Goal: Task Accomplishment & Management: Use online tool/utility

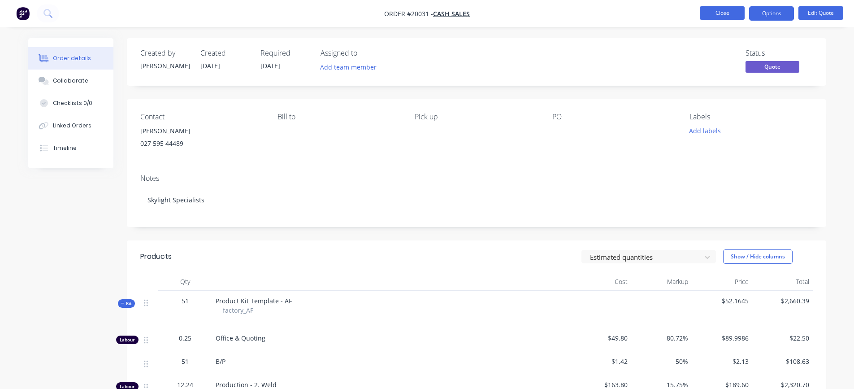
click at [719, 7] on button "Close" at bounding box center [722, 12] width 45 height 13
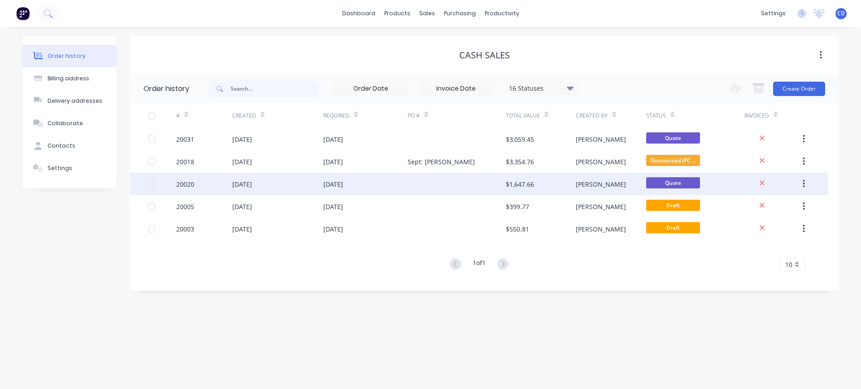
click at [186, 184] on div "20020" at bounding box center [185, 183] width 18 height 9
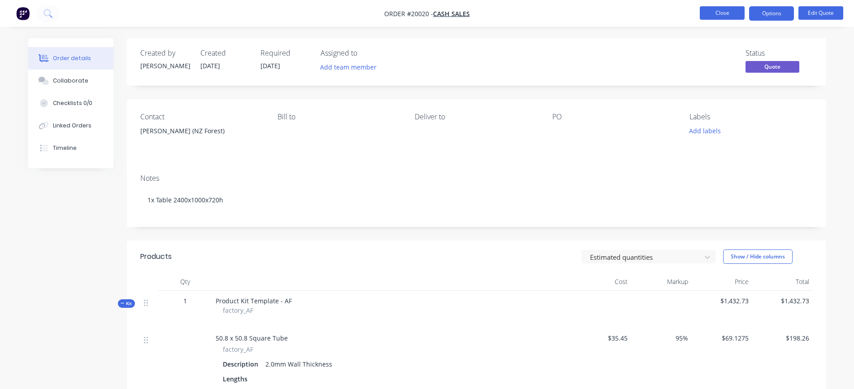
click at [723, 8] on button "Close" at bounding box center [722, 12] width 45 height 13
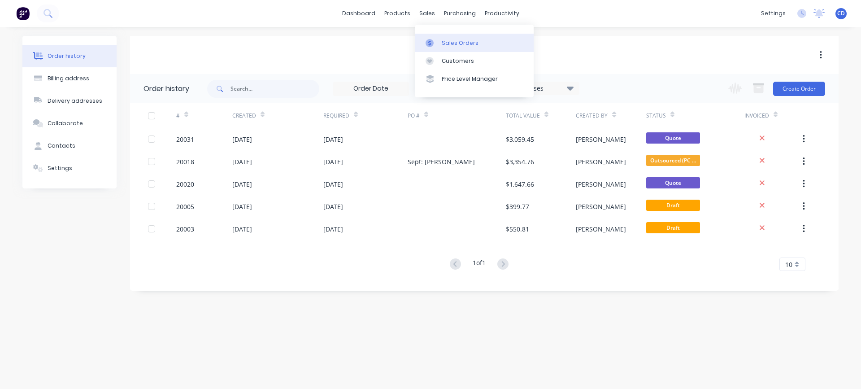
click at [450, 38] on link "Sales Orders" at bounding box center [474, 43] width 119 height 18
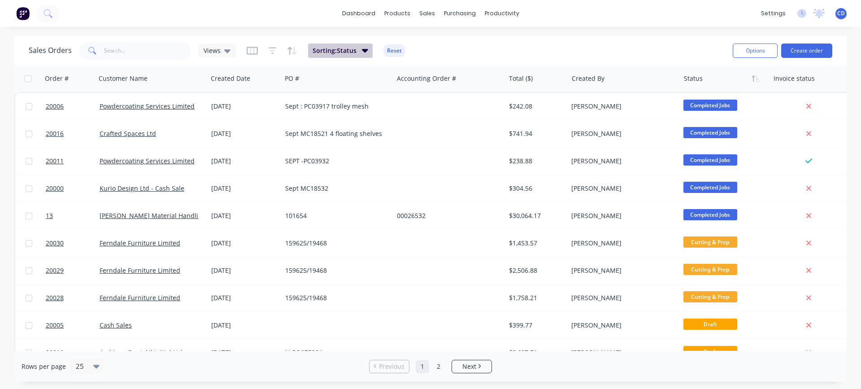
click at [346, 49] on span "Sorting: Status" at bounding box center [334, 50] width 44 height 9
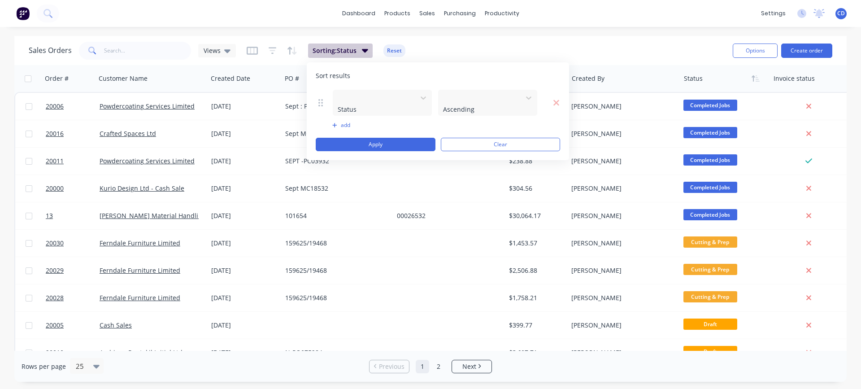
click at [354, 47] on span "Sorting: Status" at bounding box center [334, 50] width 44 height 9
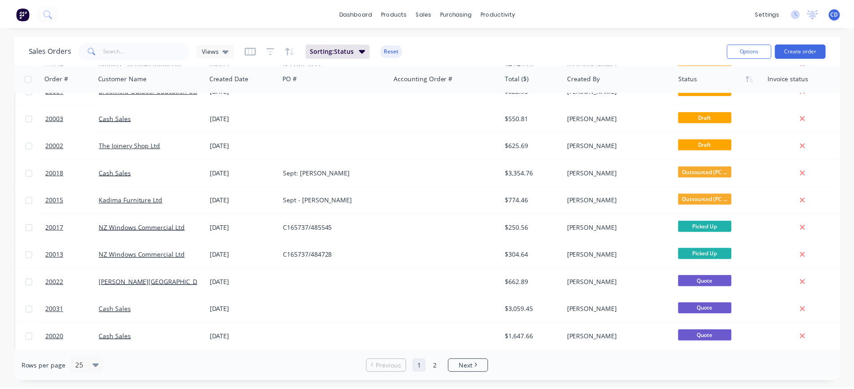
scroll to position [429, 0]
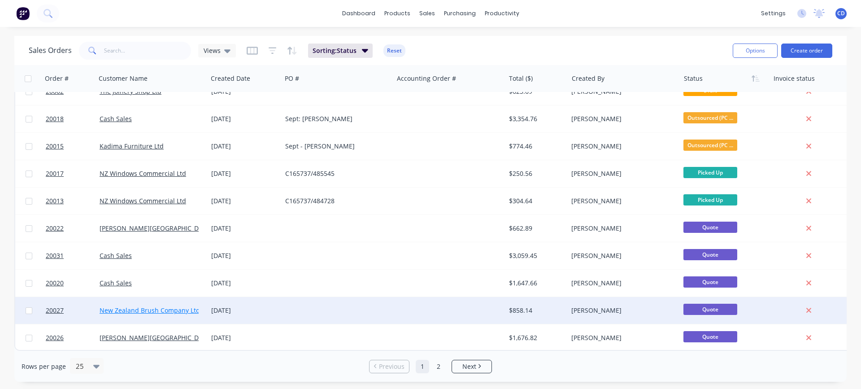
click at [149, 306] on link "New Zealand Brush Company Ltd" at bounding box center [150, 310] width 100 height 9
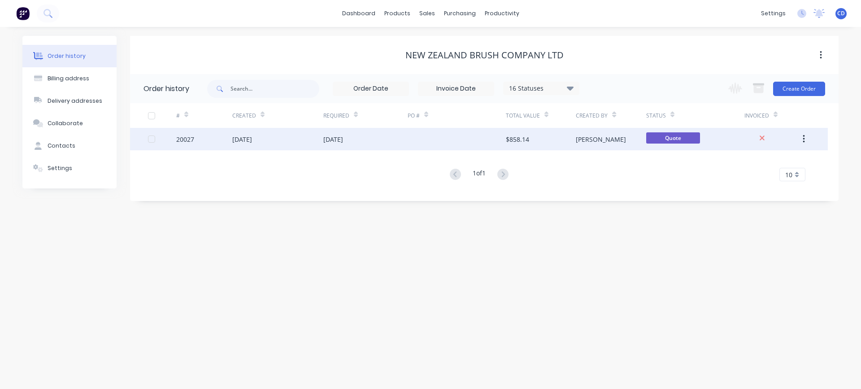
click at [245, 141] on div "[DATE]" at bounding box center [242, 138] width 20 height 9
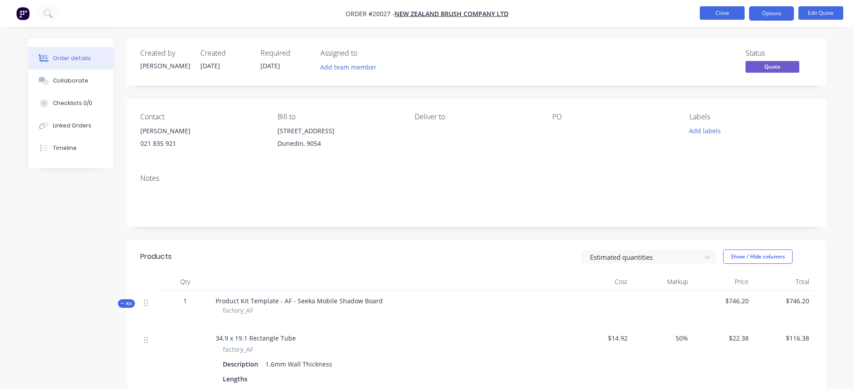
click at [724, 11] on button "Close" at bounding box center [722, 12] width 45 height 13
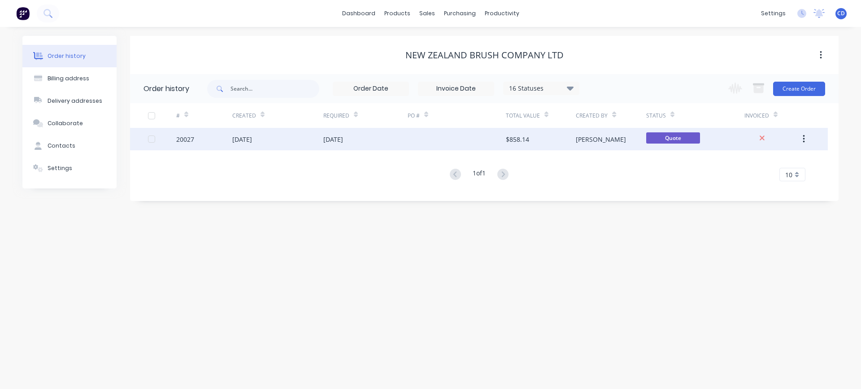
click at [803, 138] on icon "button" at bounding box center [803, 139] width 2 height 8
click at [758, 178] on div "Duplicate" at bounding box center [771, 180] width 69 height 13
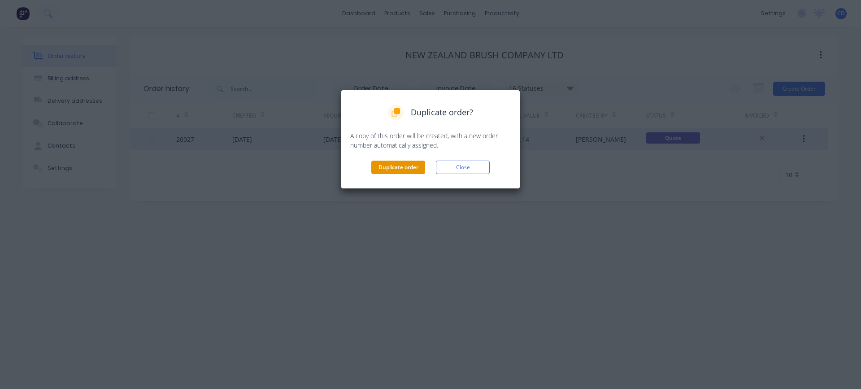
click at [397, 167] on button "Duplicate order" at bounding box center [398, 166] width 54 height 13
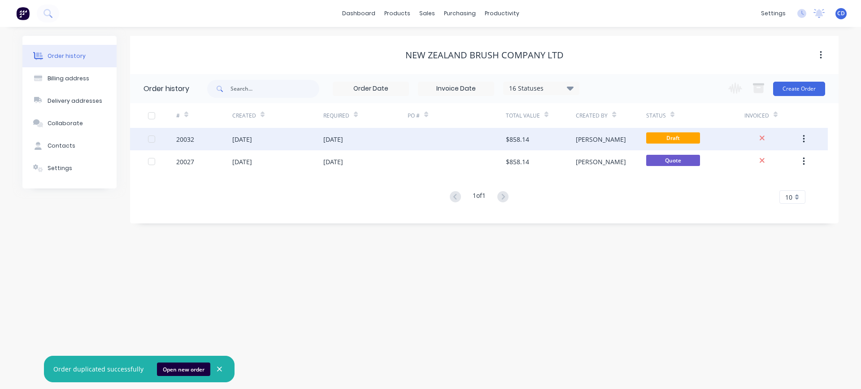
click at [252, 140] on div "[DATE]" at bounding box center [242, 138] width 20 height 9
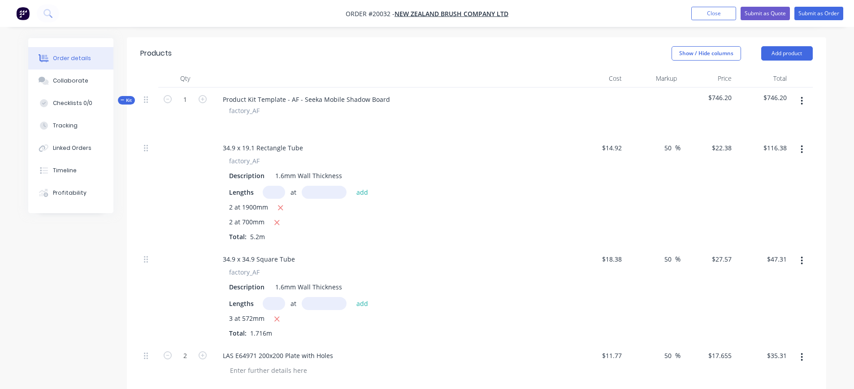
scroll to position [224, 0]
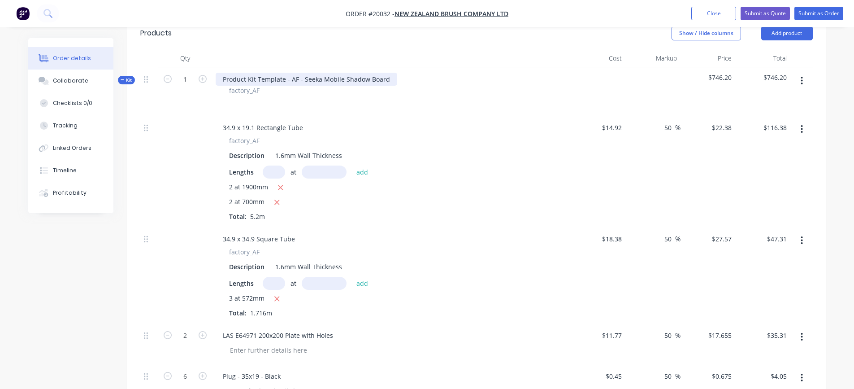
click at [319, 86] on div "Product Kit Template - AF - Seeka Mobile Shadow Board" at bounding box center [307, 79] width 182 height 13
click at [289, 86] on div "Mobile Shadow Board" at bounding box center [256, 79] width 80 height 13
click at [357, 108] on div at bounding box center [391, 101] width 351 height 13
drag, startPoint x: 338, startPoint y: 90, endPoint x: 355, endPoint y: 89, distance: 17.0
click at [338, 86] on div "Mobile Shadow Board - 1220x700x2135h" at bounding box center [284, 79] width 136 height 13
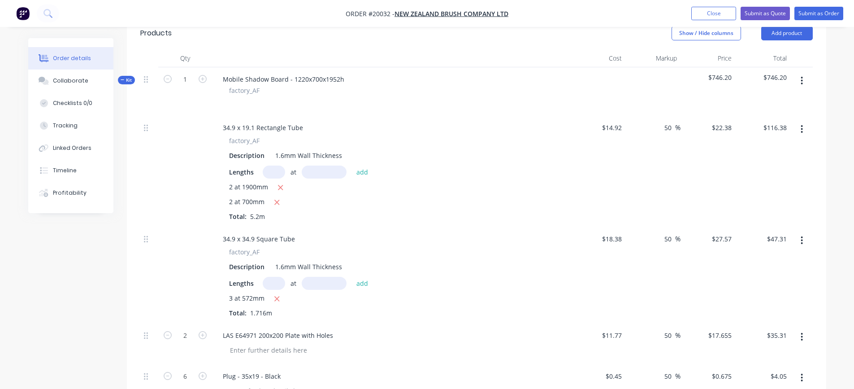
click at [363, 90] on div "Mobile Shadow Board - 1220x700x1952h factory_AF" at bounding box center [391, 91] width 359 height 48
click at [254, 193] on span "2 at 1900mm" at bounding box center [248, 187] width 39 height 11
click at [281, 190] on icon "button" at bounding box center [280, 187] width 5 height 5
type input "$31.33"
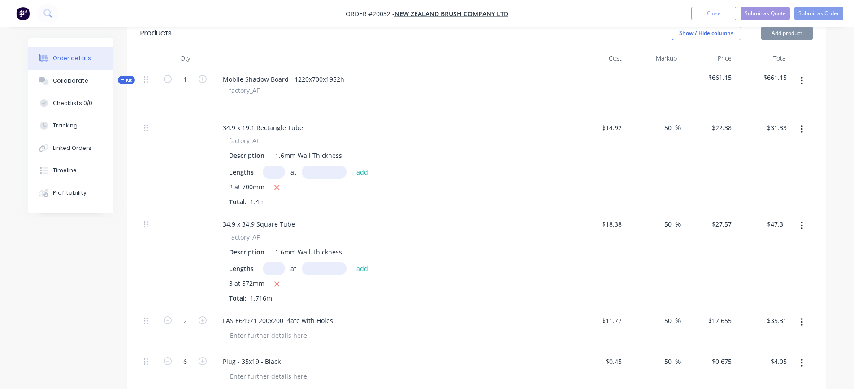
click at [278, 178] on input "text" at bounding box center [274, 171] width 22 height 13
type input "2"
type input "1850mm"
click at [364, 177] on button "add" at bounding box center [362, 171] width 21 height 12
type input "$114.14"
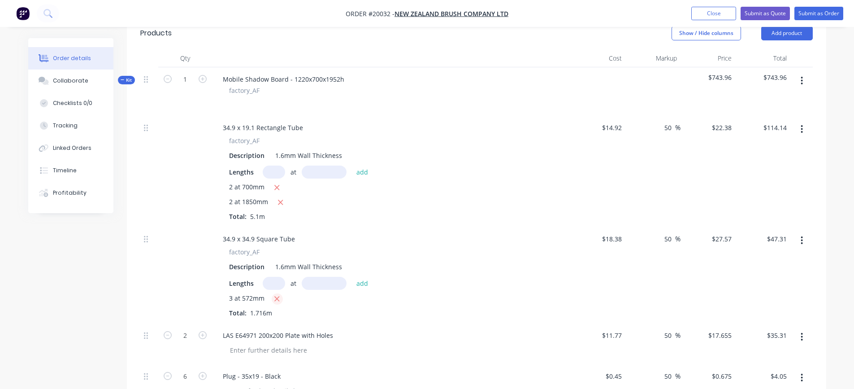
click at [278, 303] on icon "button" at bounding box center [277, 298] width 6 height 8
type input "$0.00"
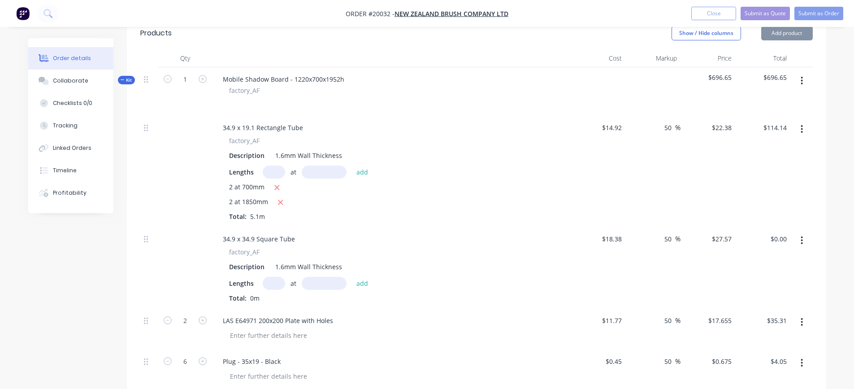
click at [276, 290] on input "text" at bounding box center [274, 283] width 22 height 13
type input "3"
click at [311, 290] on input "text" at bounding box center [324, 283] width 45 height 13
type input "1182mm"
click at [361, 289] on button "add" at bounding box center [362, 283] width 21 height 12
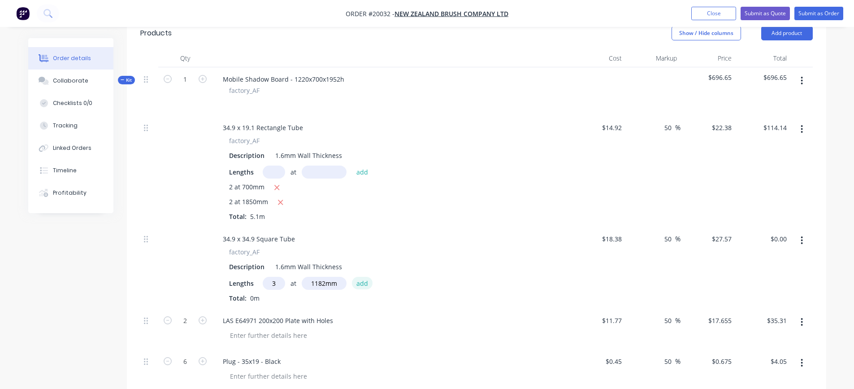
type input "$97.76"
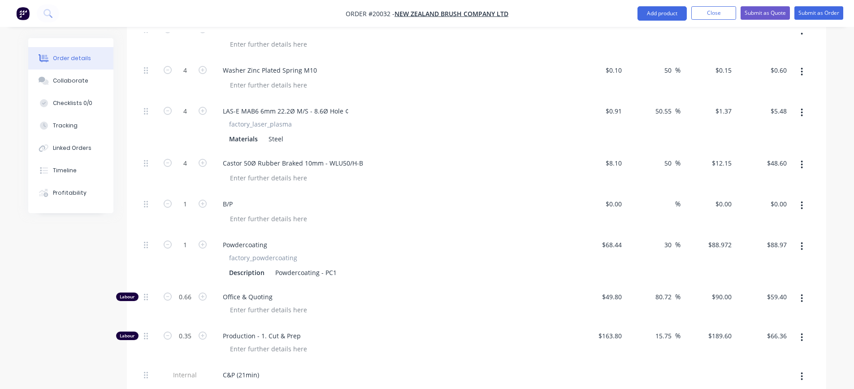
scroll to position [628, 0]
